Goal: Information Seeking & Learning: Learn about a topic

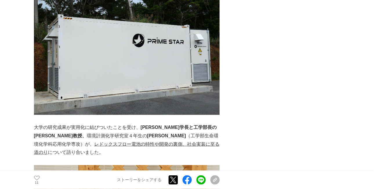
scroll to position [871, 0]
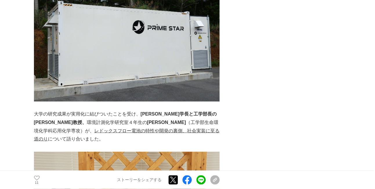
click at [96, 128] on u "レドックスフロー電池の特性や開発の裏側、社会実装に至る道のり" at bounding box center [127, 134] width 186 height 13
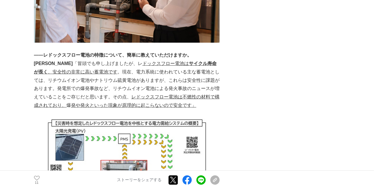
scroll to position [1742, 0]
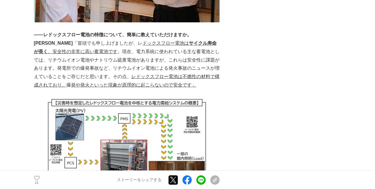
click at [129, 111] on img at bounding box center [126, 144] width 165 height 92
click at [128, 111] on img at bounding box center [126, 144] width 165 height 92
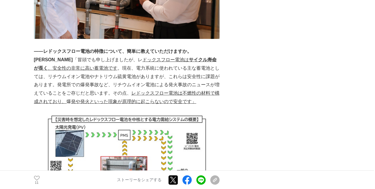
scroll to position [1800, 0]
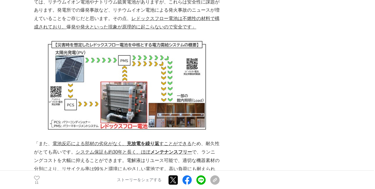
click at [120, 62] on img at bounding box center [126, 86] width 165 height 92
click at [107, 60] on img at bounding box center [126, 86] width 165 height 92
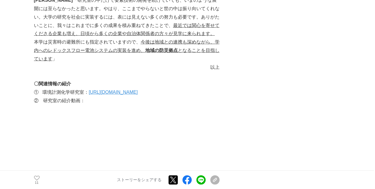
scroll to position [3165, 0]
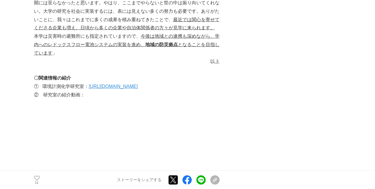
click at [131, 84] on link "[URL][DOMAIN_NAME]" at bounding box center [113, 86] width 49 height 5
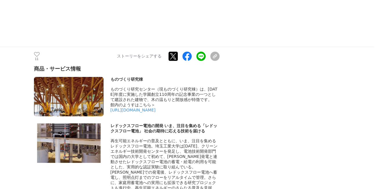
scroll to position [3397, 0]
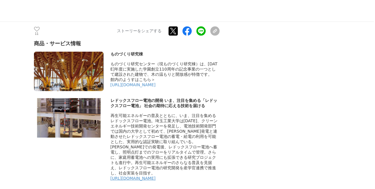
click at [156, 176] on link "[URL][DOMAIN_NAME]" at bounding box center [133, 178] width 45 height 5
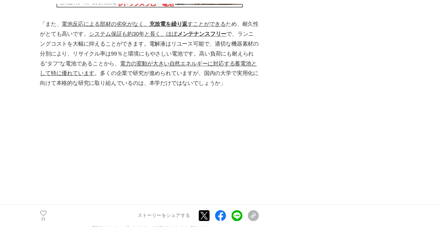
scroll to position [1916, 0]
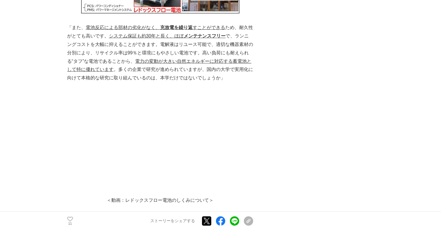
click at [335, 189] on div "再生可能エネルギーに適した蓄電池「レドックスフロー電池」の研究にチャレンジする埼玉工業大学 開発ストーリー #開発ストーリー #大学" at bounding box center [221, 133] width 308 height 4028
click at [327, 74] on div "再生可能エネルギーに適した蓄電池「レドックスフロー電池」の研究にチャレンジする埼玉工業大学 開発ストーリー #開発ストーリー #大学" at bounding box center [221, 133] width 308 height 4028
click at [375, 184] on main "再生可能エネルギーに適した蓄電池「レドックスフロー電池」の研究にチャレンジする埼玉工業大学 開発ストーリー #開発ストーリー #大学 11 　 」 。" at bounding box center [221, 144] width 442 height 4051
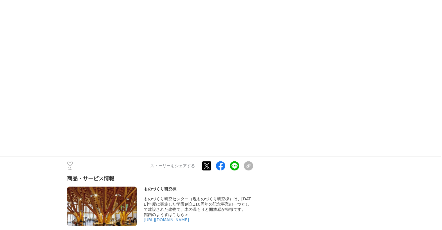
scroll to position [3368, 0]
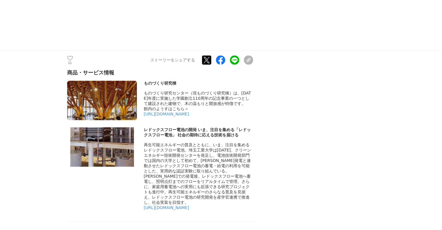
drag, startPoint x: 145, startPoint y: 90, endPoint x: 186, endPoint y: 89, distance: 40.9
click at [186, 127] on div "レドックスフロー電池の開発 いま、注目を集める「レドックスフロー電池」 社会の期待に応える技術を届ける" at bounding box center [198, 132] width 109 height 10
copy div "レドックスフロー電池"
